Goal: Complete application form

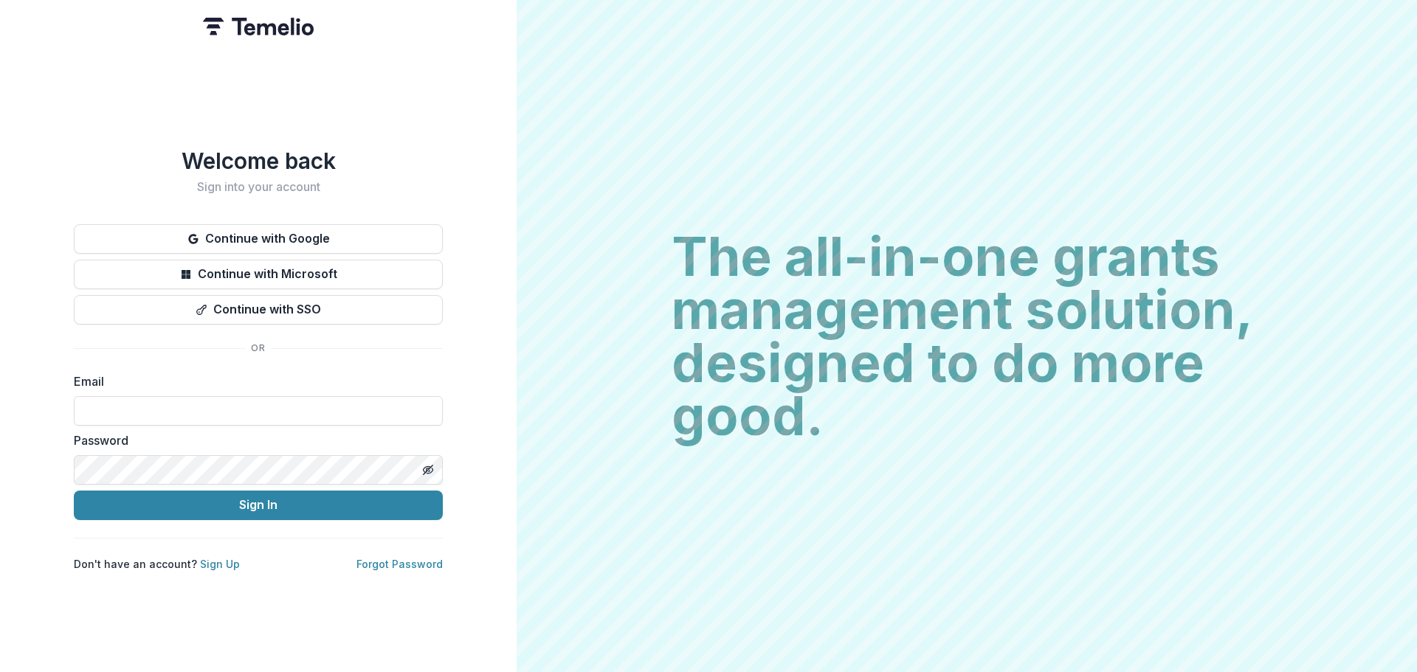
click at [98, 420] on form "Email Password Sign In" at bounding box center [258, 447] width 369 height 148
drag, startPoint x: 99, startPoint y: 417, endPoint x: 109, endPoint y: 387, distance: 32.0
click at [99, 417] on input at bounding box center [258, 411] width 369 height 30
type input "**********"
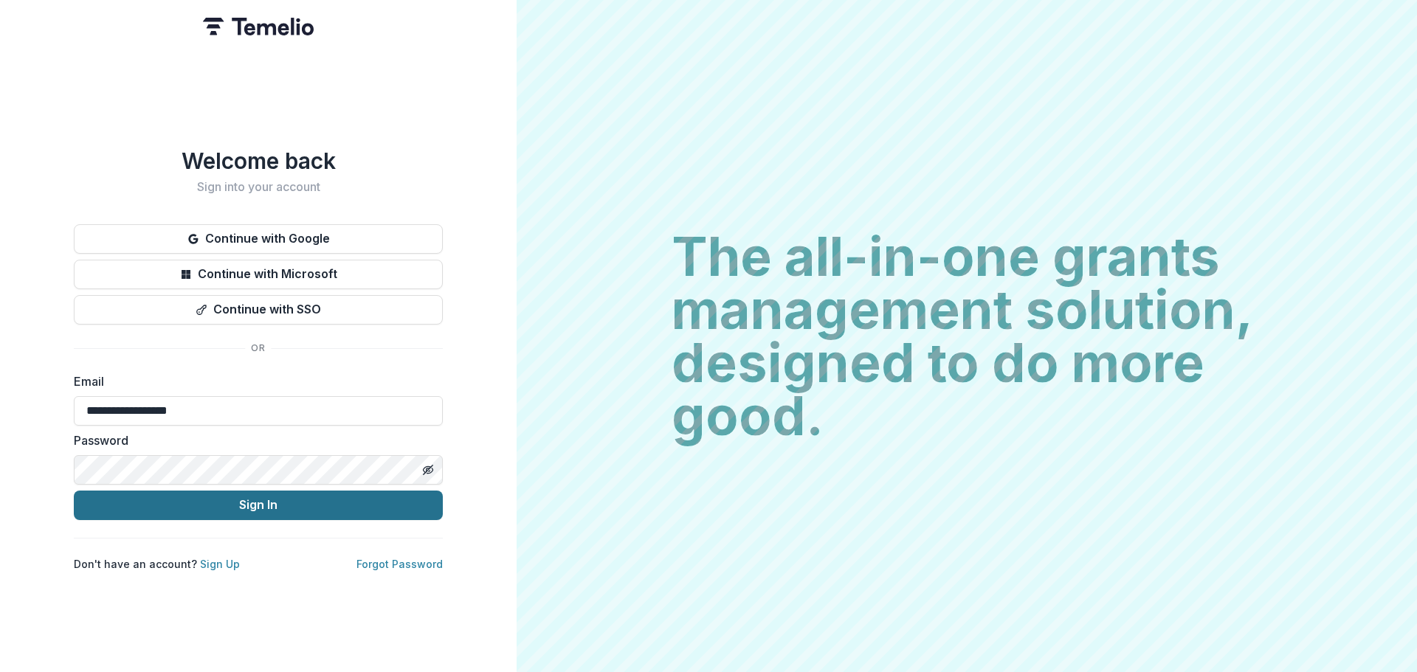
click at [167, 494] on button "Sign In" at bounding box center [258, 506] width 369 height 30
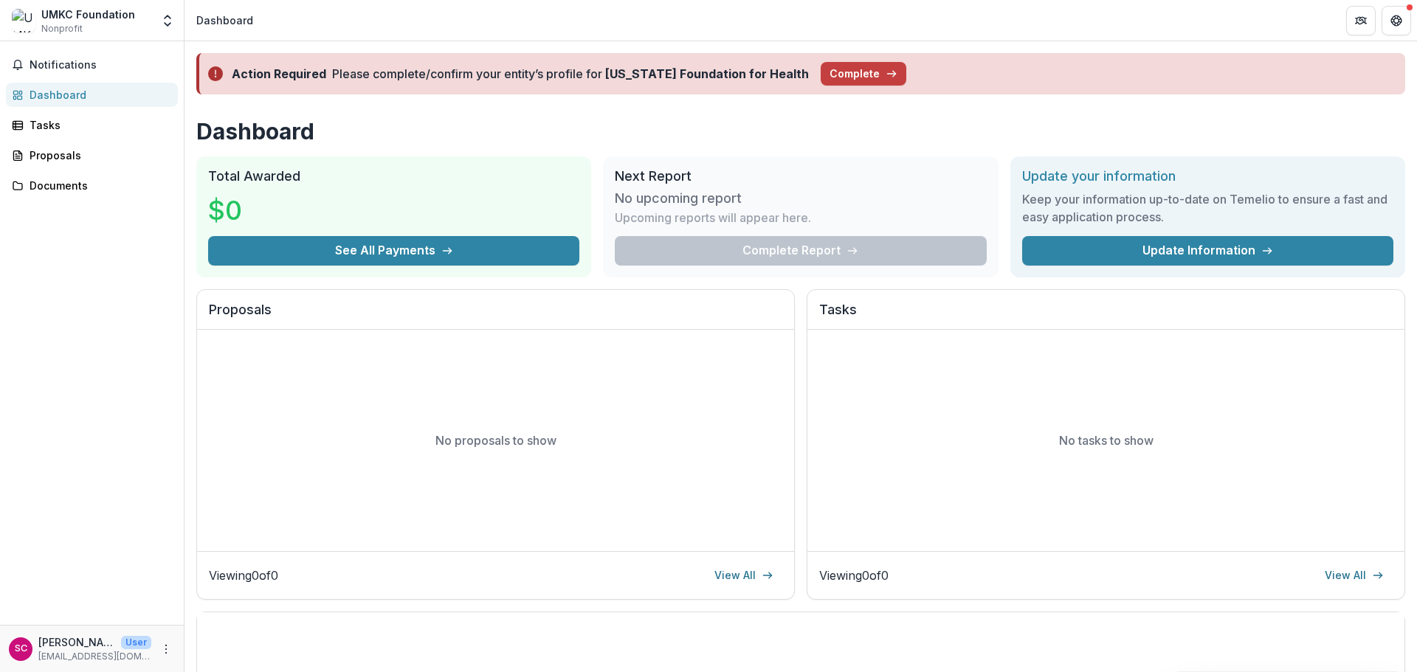
drag, startPoint x: 77, startPoint y: 328, endPoint x: 147, endPoint y: 286, distance: 81.4
click at [77, 328] on div "Notifications Dashboard Tasks Proposals Documents" at bounding box center [92, 333] width 184 height 584
click at [844, 75] on button "Complete" at bounding box center [863, 74] width 86 height 24
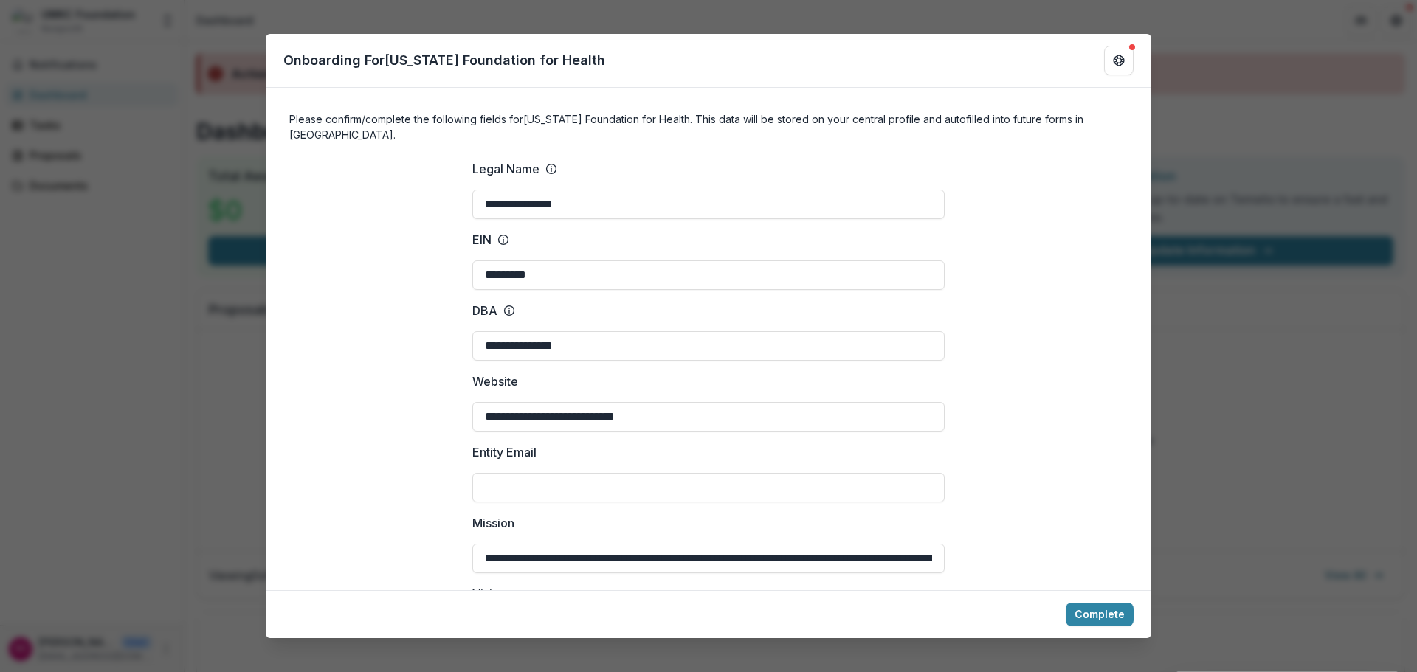
scroll to position [148, 0]
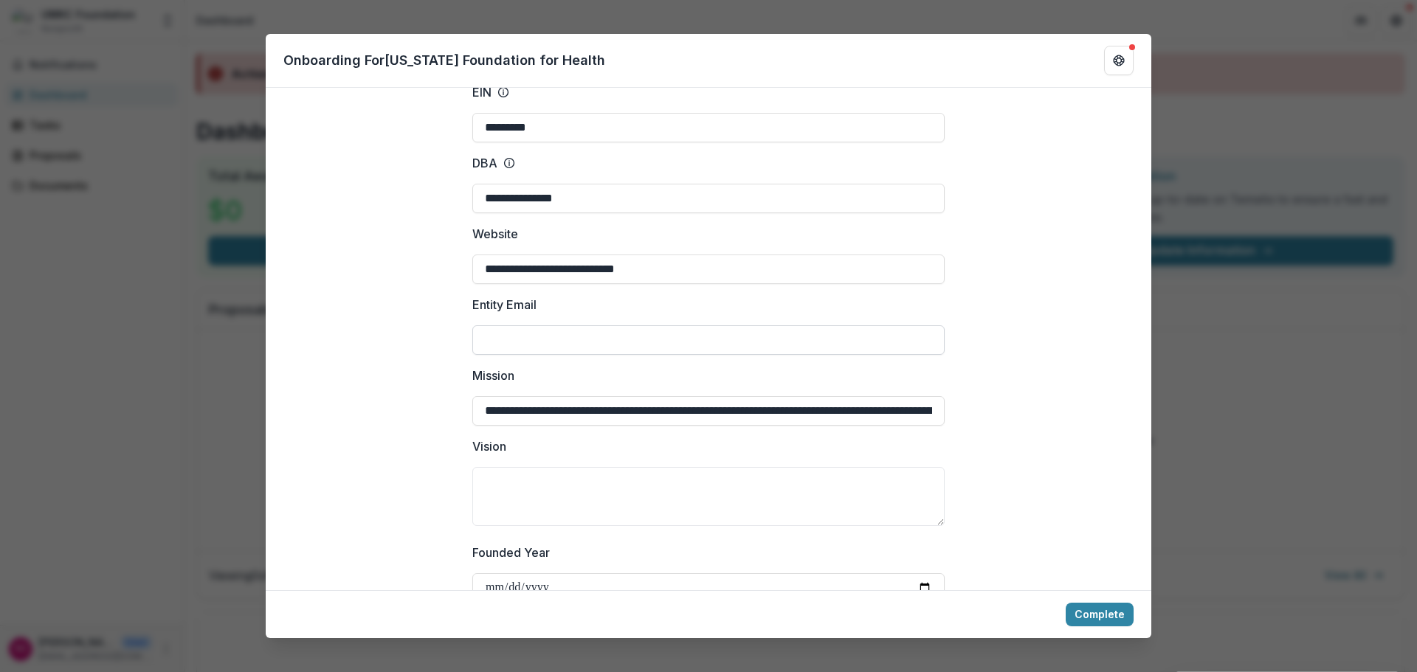
click at [615, 325] on input "Entity Email" at bounding box center [708, 340] width 472 height 30
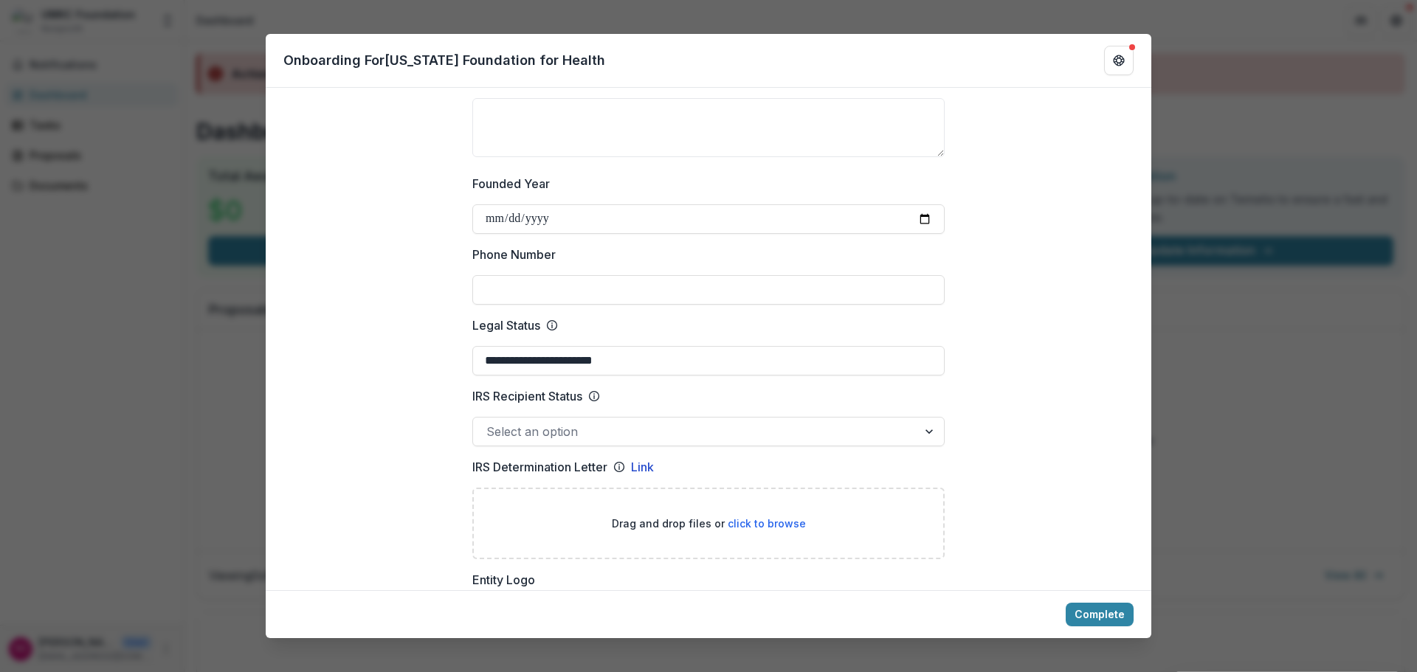
scroll to position [590, 0]
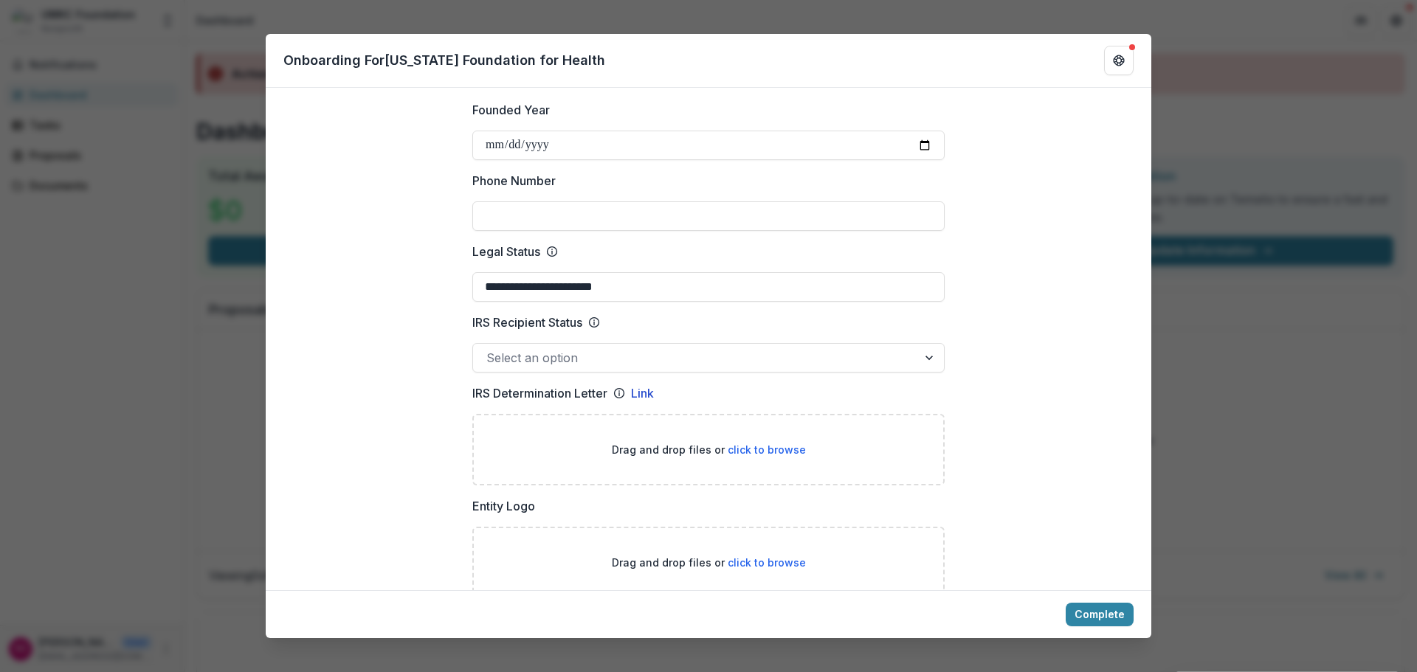
click at [898, 349] on div at bounding box center [695, 358] width 418 height 21
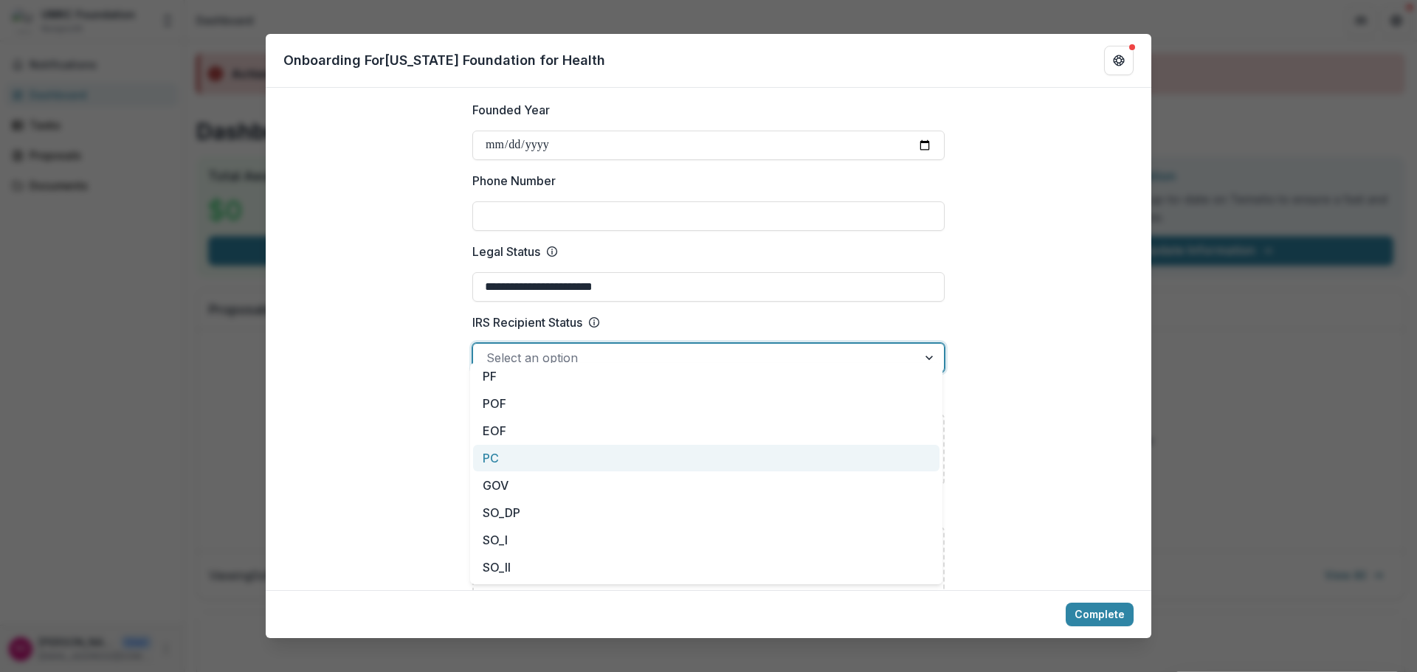
click at [494, 460] on div "PC" at bounding box center [706, 458] width 466 height 27
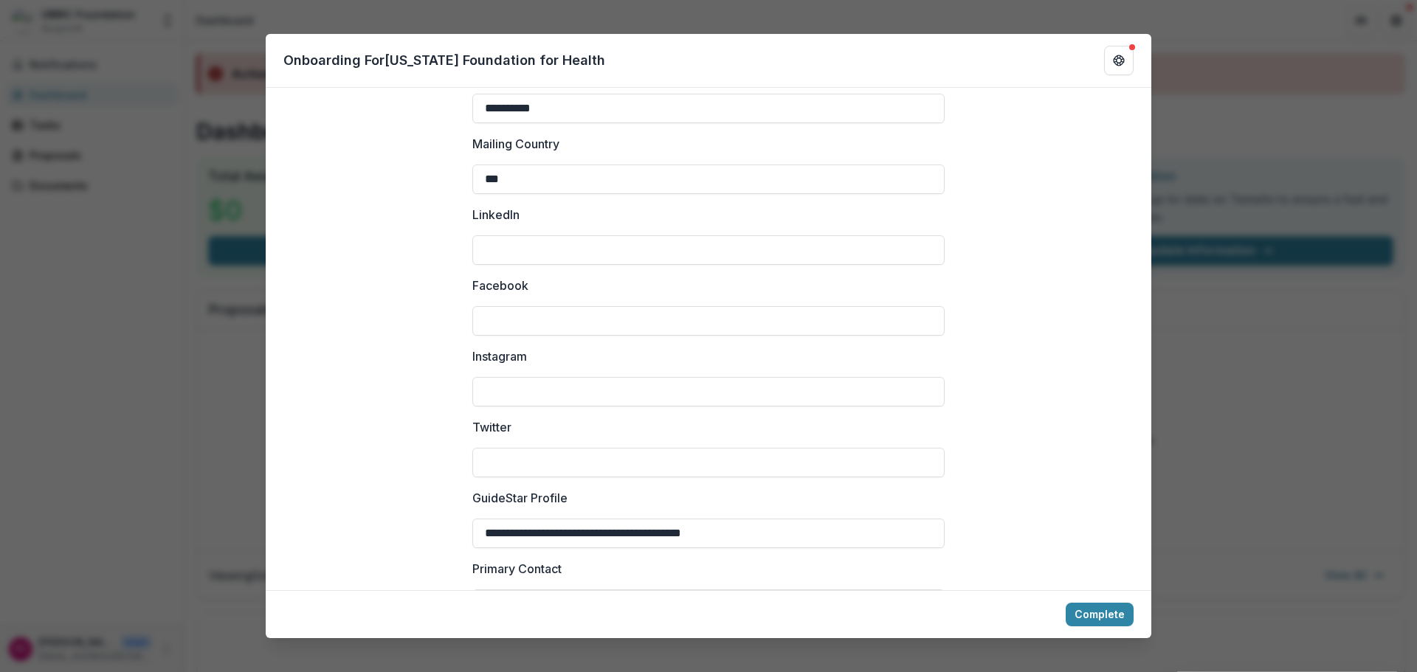
scroll to position [1952, 0]
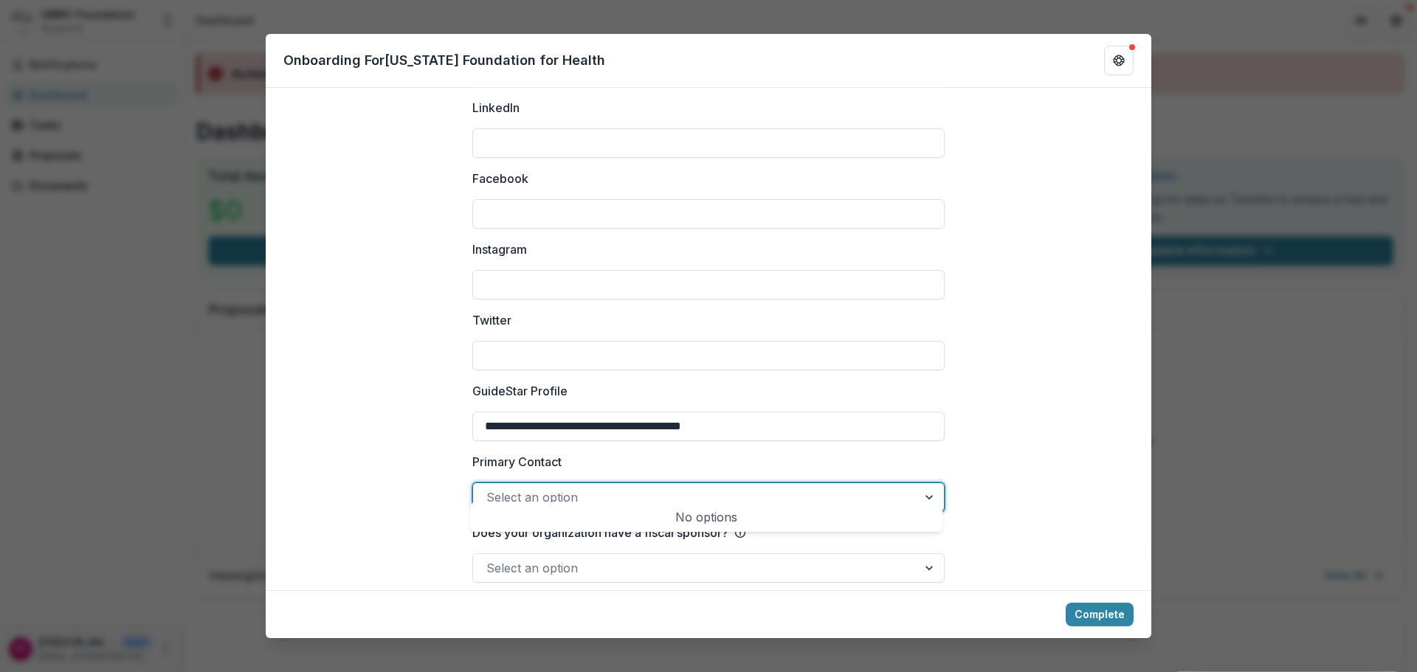
click at [923, 483] on div at bounding box center [930, 497] width 27 height 28
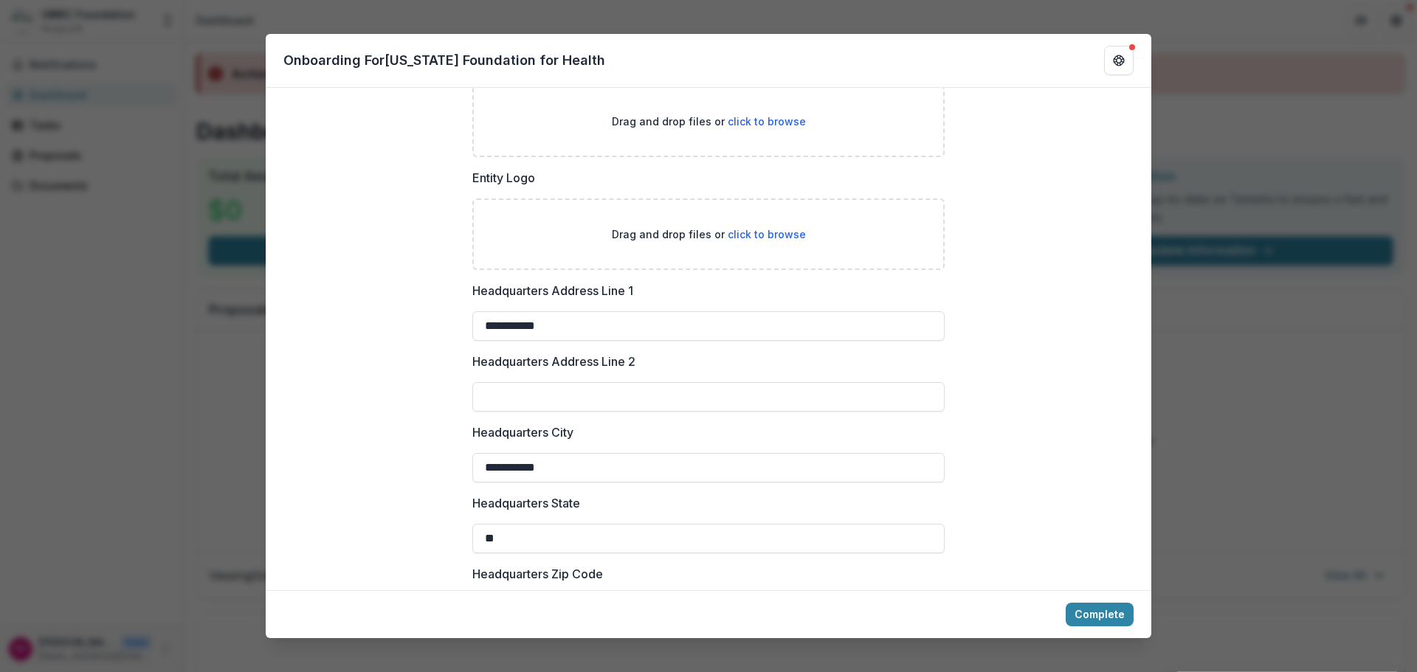
scroll to position [697, 0]
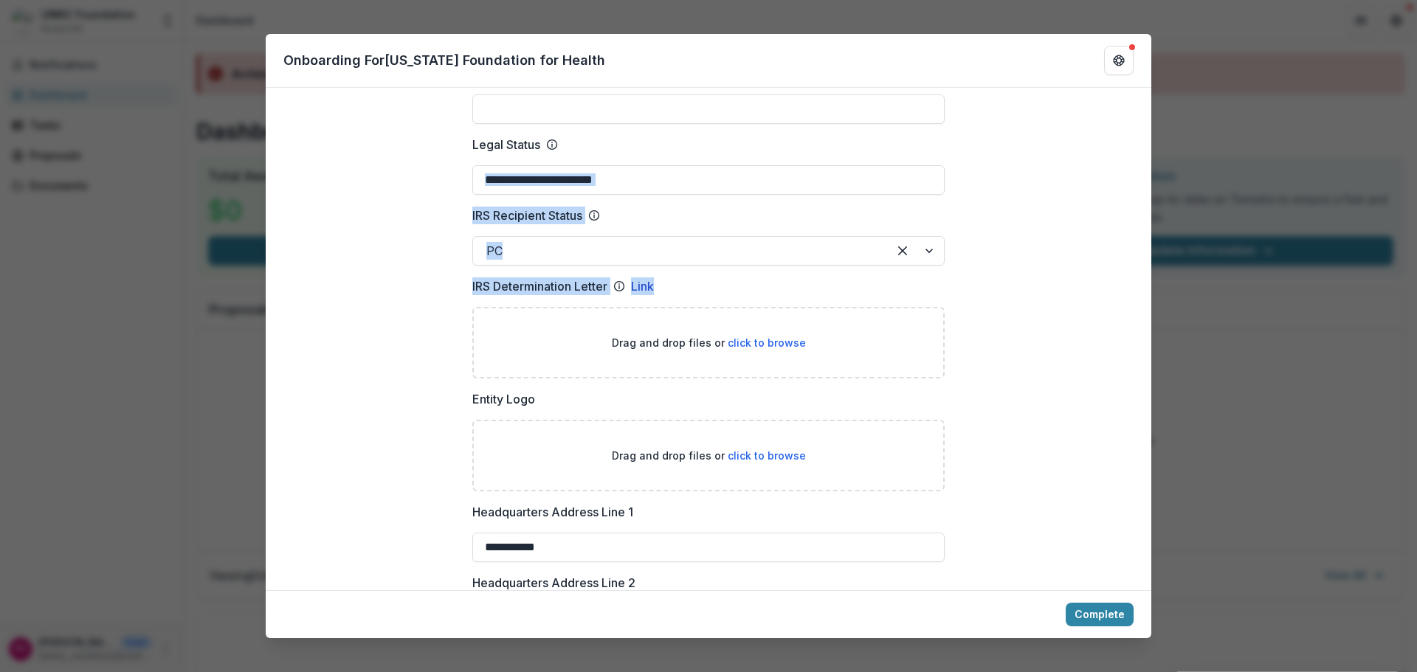
drag, startPoint x: 1152, startPoint y: 280, endPoint x: 1144, endPoint y: 168, distance: 111.7
click at [1144, 168] on div "**********" at bounding box center [708, 336] width 1417 height 672
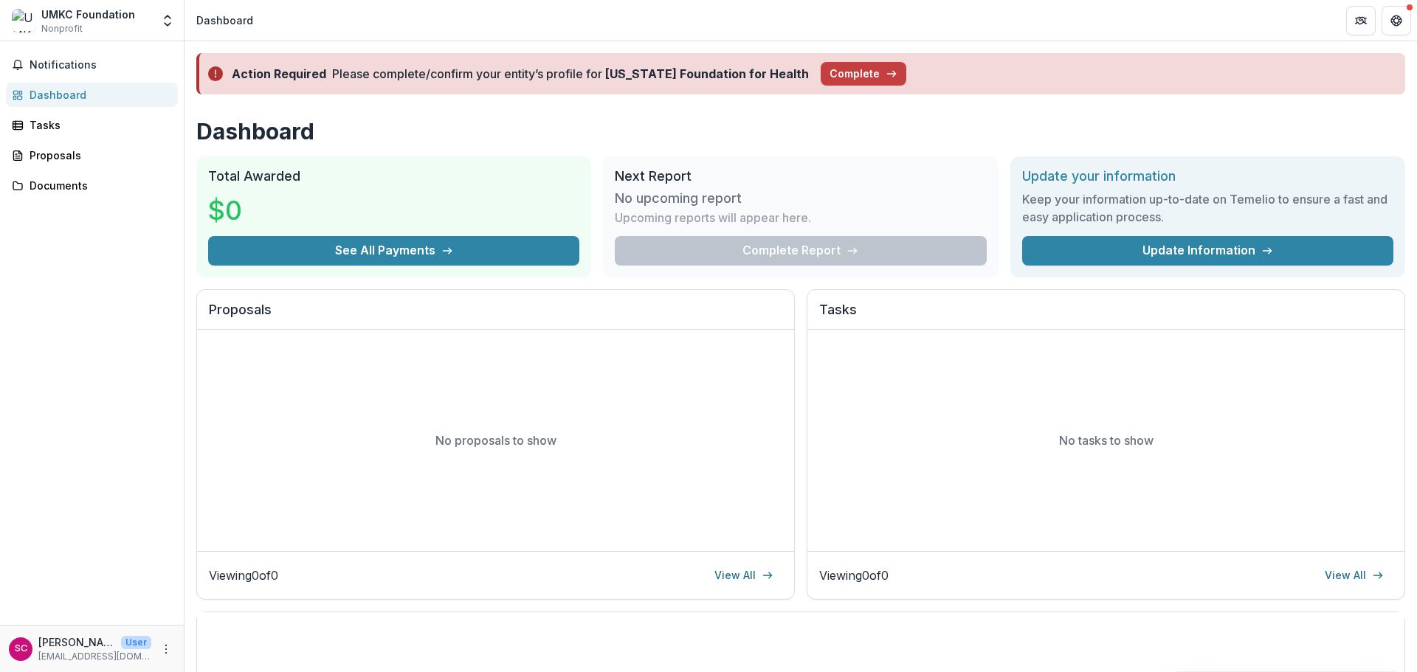
drag, startPoint x: 963, startPoint y: 74, endPoint x: 920, endPoint y: 80, distance: 43.3
click at [960, 76] on div "Action Required Please complete/confirm your entity’s profile for [US_STATE] Fo…" at bounding box center [800, 73] width 1209 height 41
click at [885, 78] on icon "button" at bounding box center [891, 74] width 12 height 12
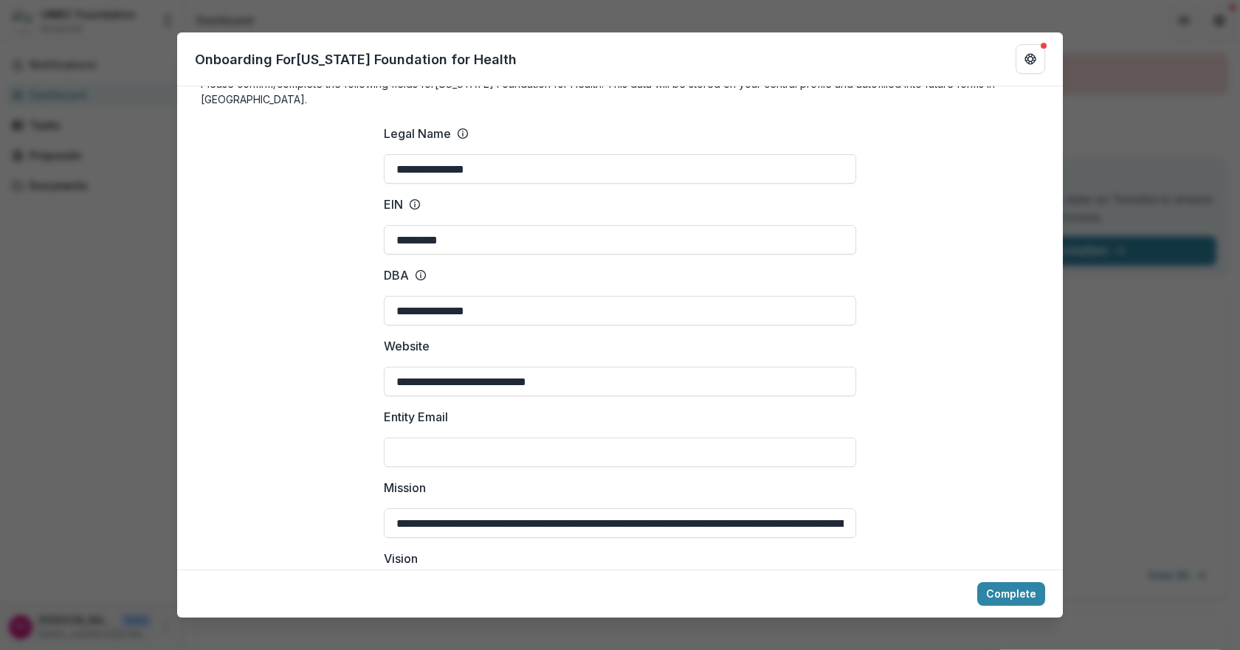
scroll to position [0, 0]
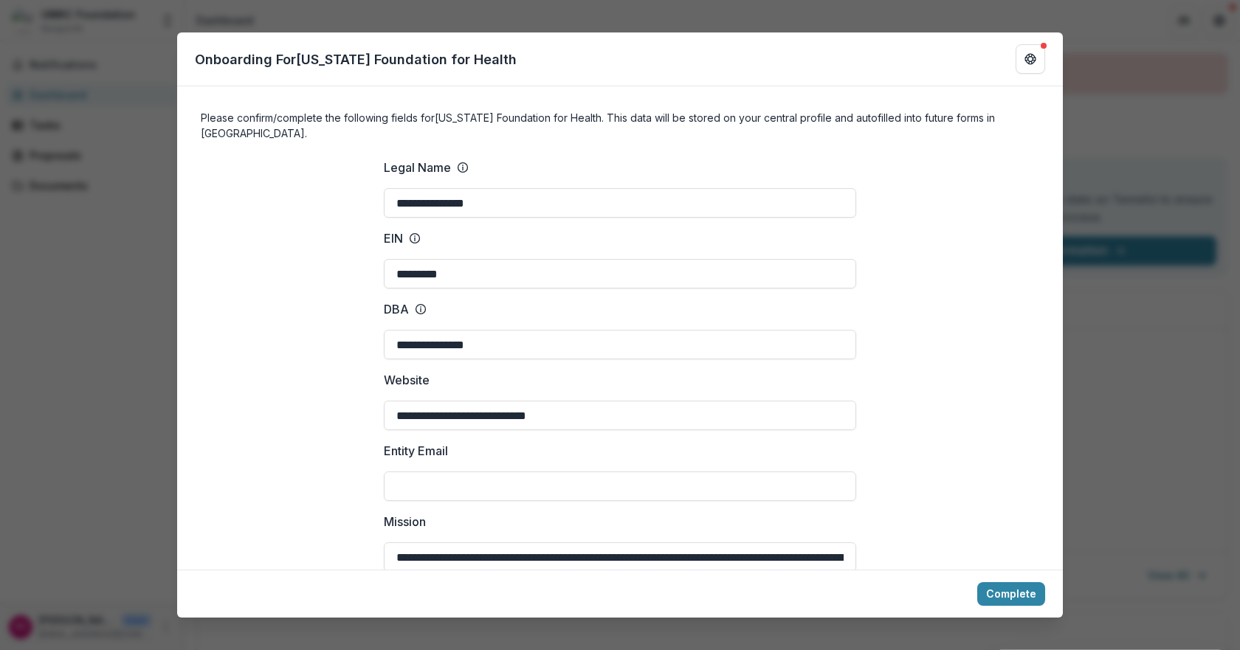
click at [1167, 294] on div "**********" at bounding box center [620, 325] width 1240 height 650
